Goal: Task Accomplishment & Management: Complete application form

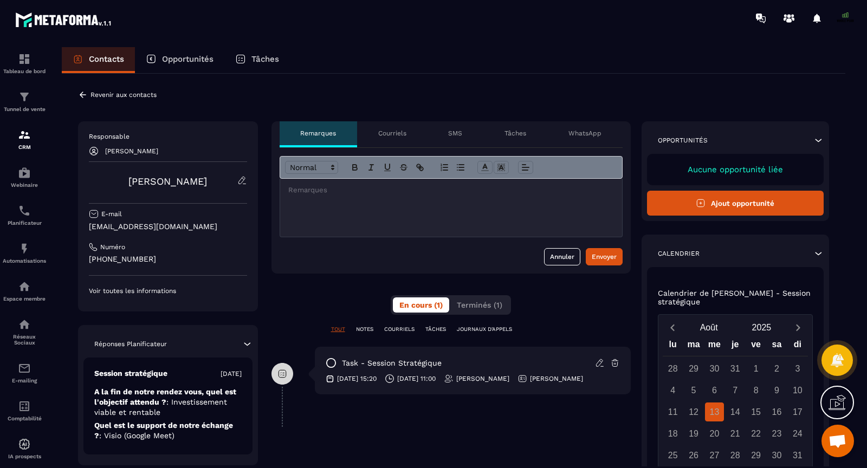
scroll to position [8208, 0]
click at [726, 197] on button "Ajout opportunité" at bounding box center [735, 203] width 177 height 25
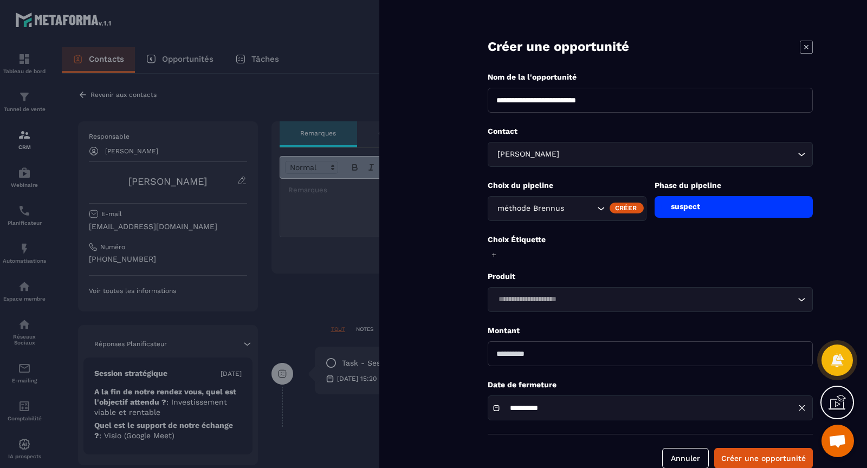
click at [671, 206] on div "suspect" at bounding box center [733, 207] width 159 height 22
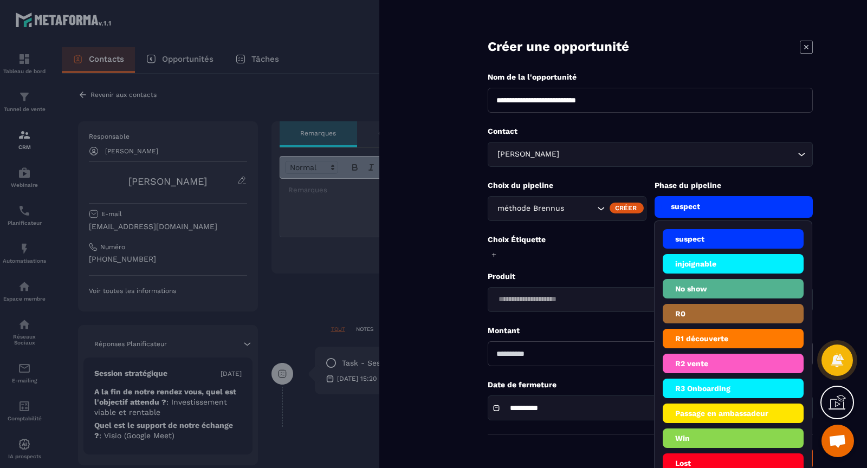
scroll to position [20, 0]
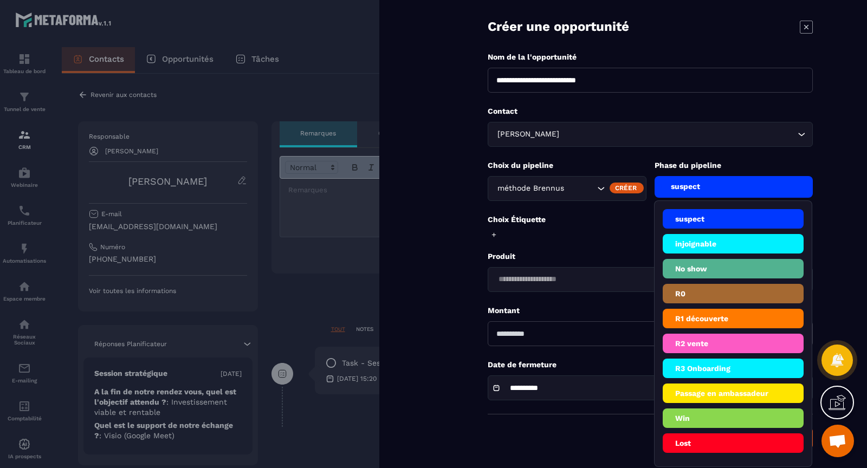
click at [696, 384] on li "R3 Onboarding" at bounding box center [732, 394] width 141 height 20
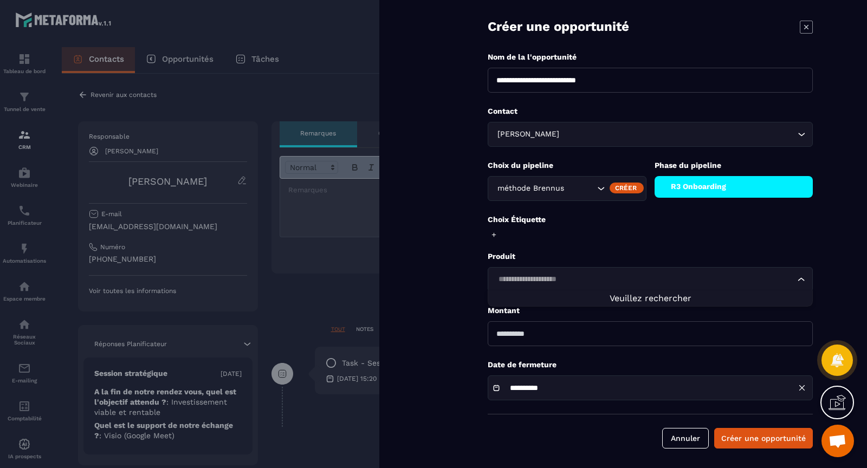
click at [600, 280] on input "Search for option" at bounding box center [645, 280] width 300 height 12
click at [492, 232] on icon at bounding box center [493, 234] width 7 height 7
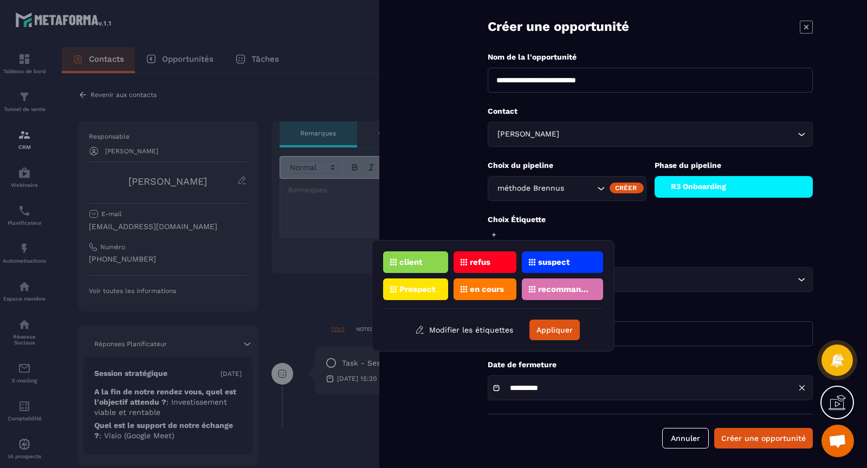
click at [478, 285] on p "en cours" at bounding box center [487, 289] width 34 height 8
click at [478, 289] on p "en cours" at bounding box center [487, 289] width 34 height 8
click at [487, 291] on p "en cours" at bounding box center [487, 289] width 34 height 8
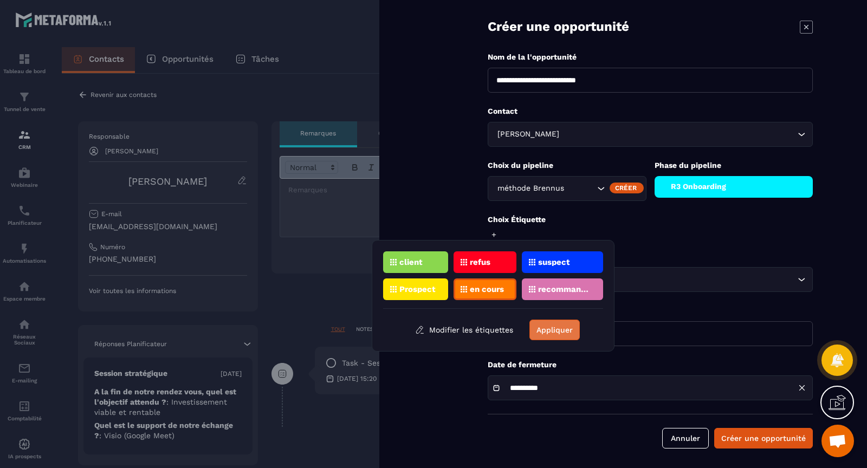
click at [555, 329] on button "Appliquer" at bounding box center [554, 330] width 50 height 21
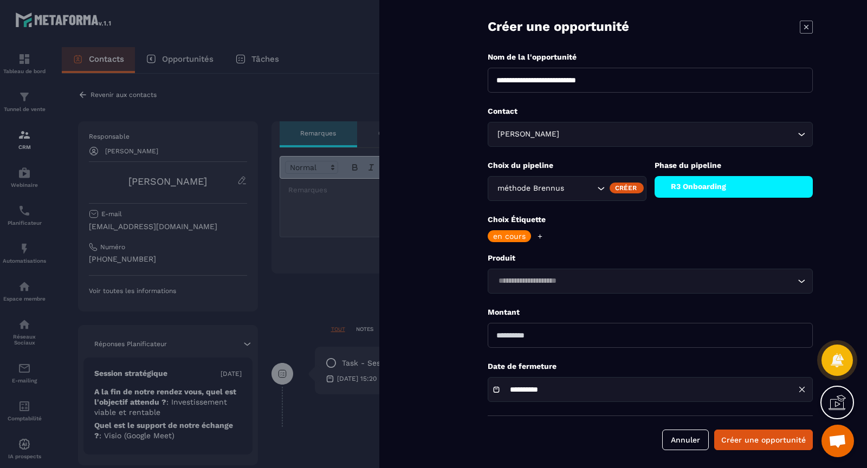
click at [566, 284] on input "Search for option" at bounding box center [645, 281] width 300 height 12
click at [542, 328] on input "number" at bounding box center [650, 335] width 325 height 25
type input "****"
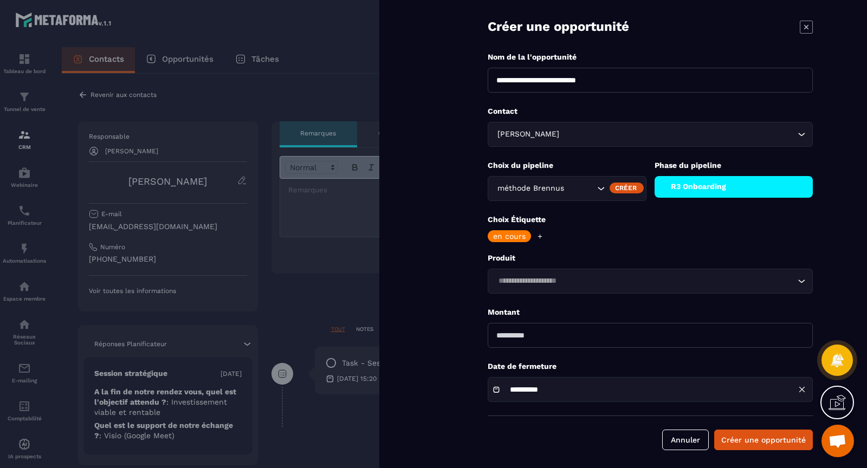
click at [733, 388] on div "**********" at bounding box center [650, 389] width 325 height 25
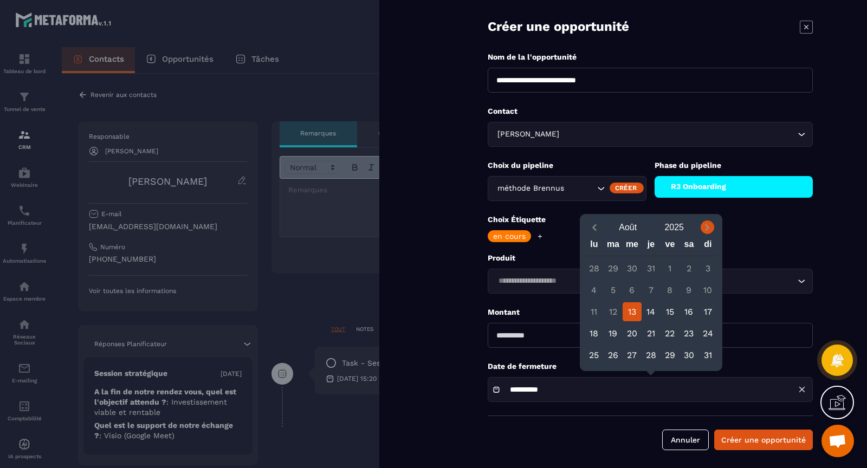
click at [703, 223] on icon "Next month" at bounding box center [706, 227] width 11 height 11
click at [608, 354] on div "30" at bounding box center [612, 355] width 19 height 19
type input "**********"
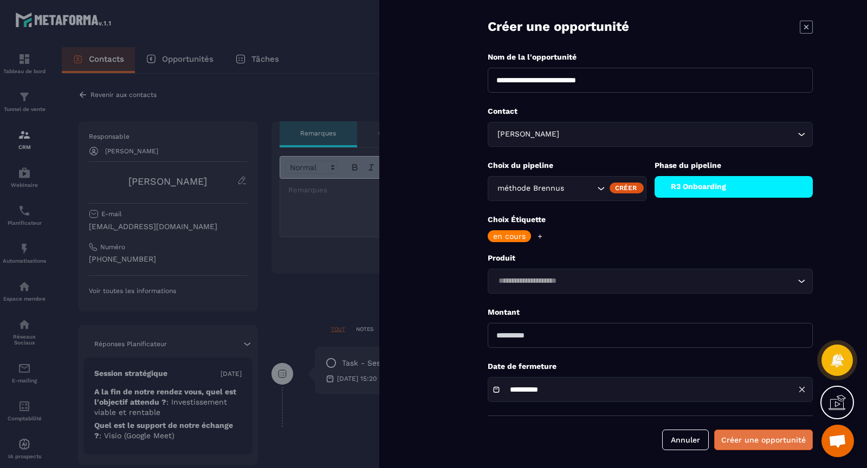
click at [731, 444] on button "Créer une opportunité" at bounding box center [763, 440] width 99 height 21
